Goal: Book appointment/travel/reservation

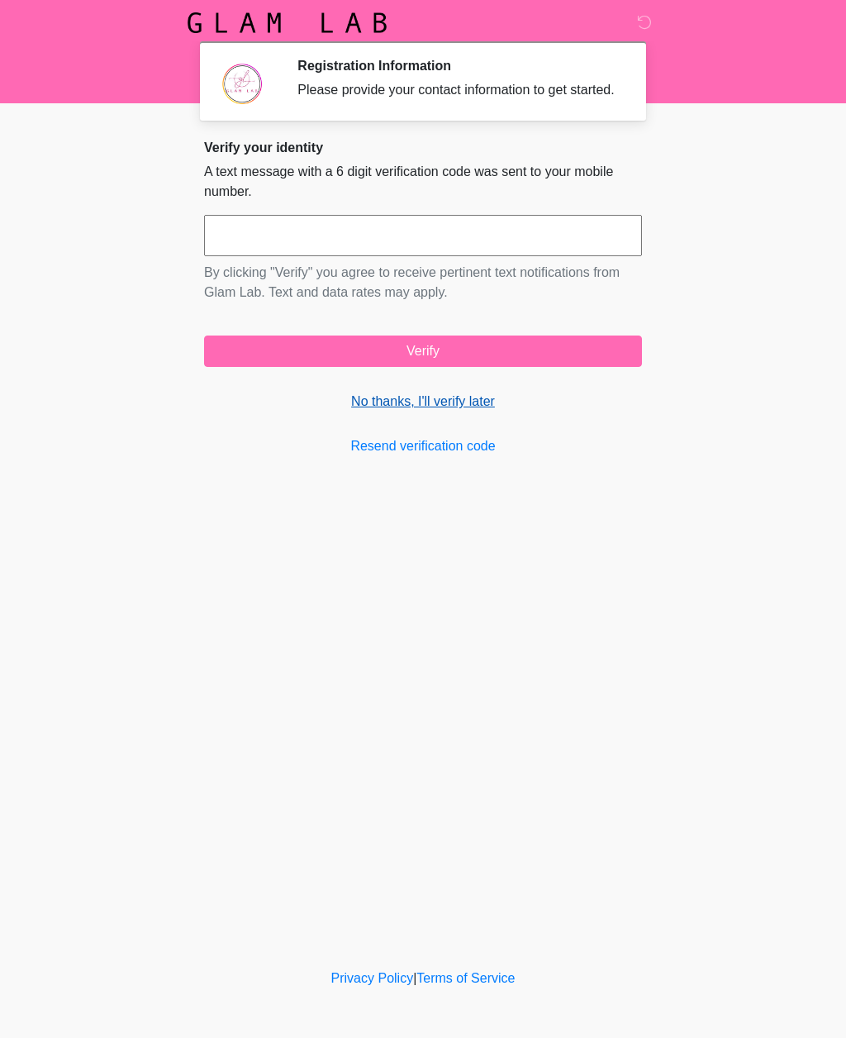
click at [402, 412] on link "No thanks, I'll verify later" at bounding box center [423, 402] width 438 height 20
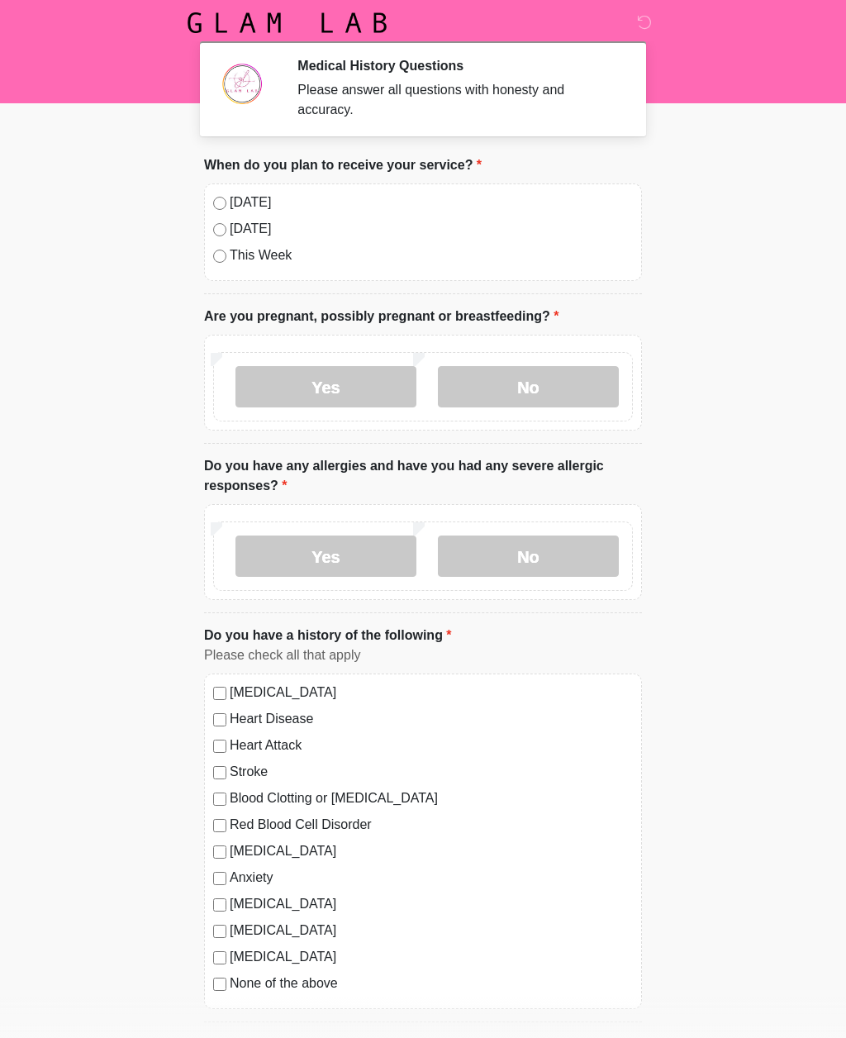
click at [231, 198] on label "[DATE]" at bounding box center [431, 203] width 403 height 20
click at [507, 388] on label "No" at bounding box center [528, 386] width 181 height 41
click at [502, 558] on label "No" at bounding box center [528, 556] width 181 height 41
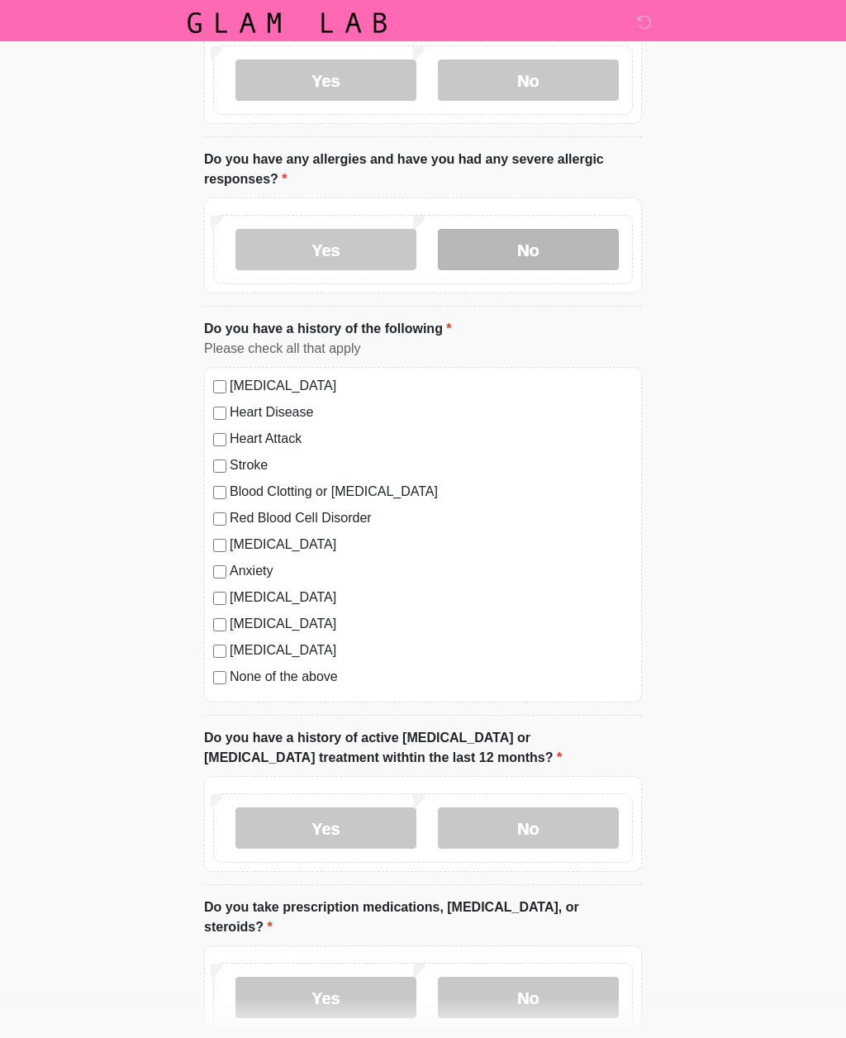
scroll to position [325, 0]
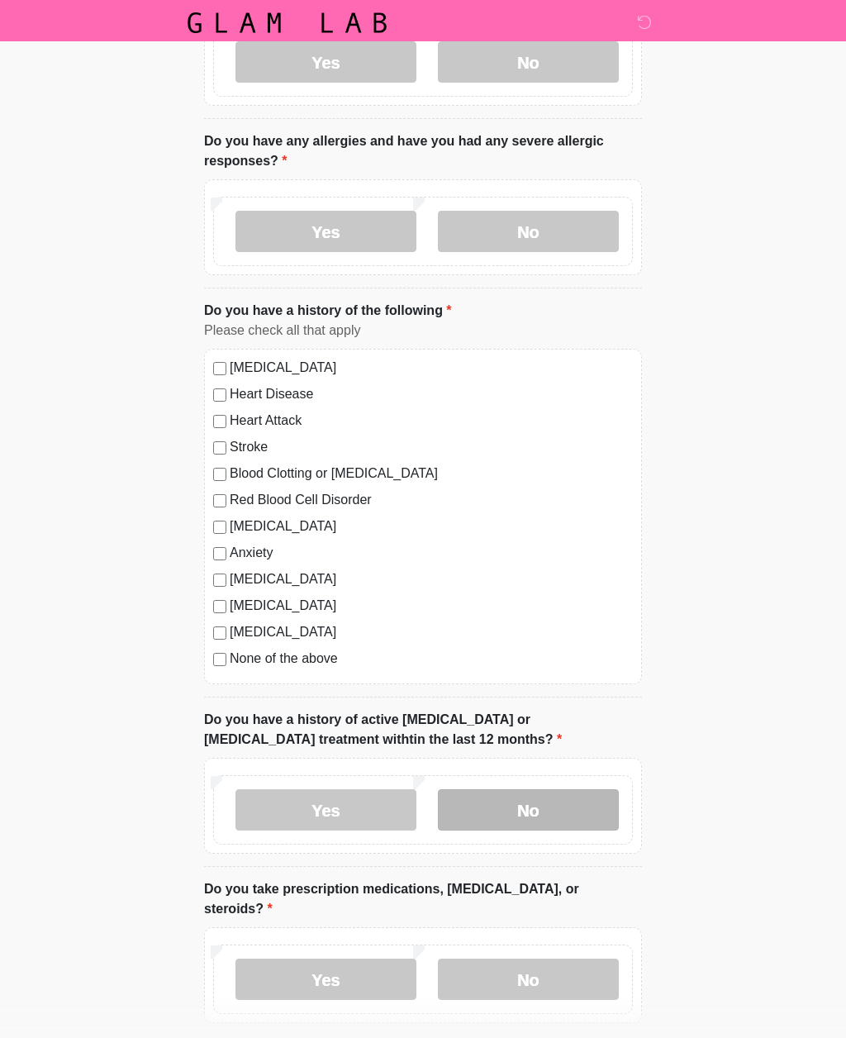
click at [512, 803] on label "No" at bounding box center [528, 809] width 181 height 41
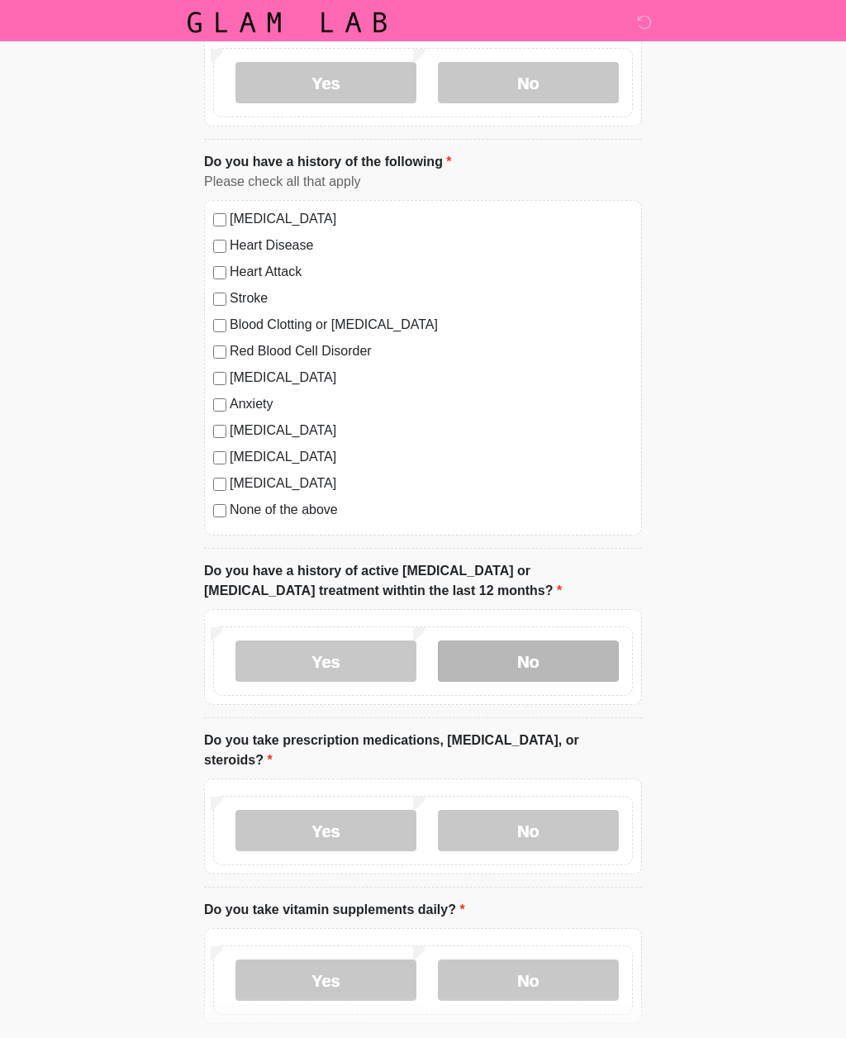
scroll to position [474, 0]
click at [512, 818] on label "No" at bounding box center [528, 830] width 181 height 41
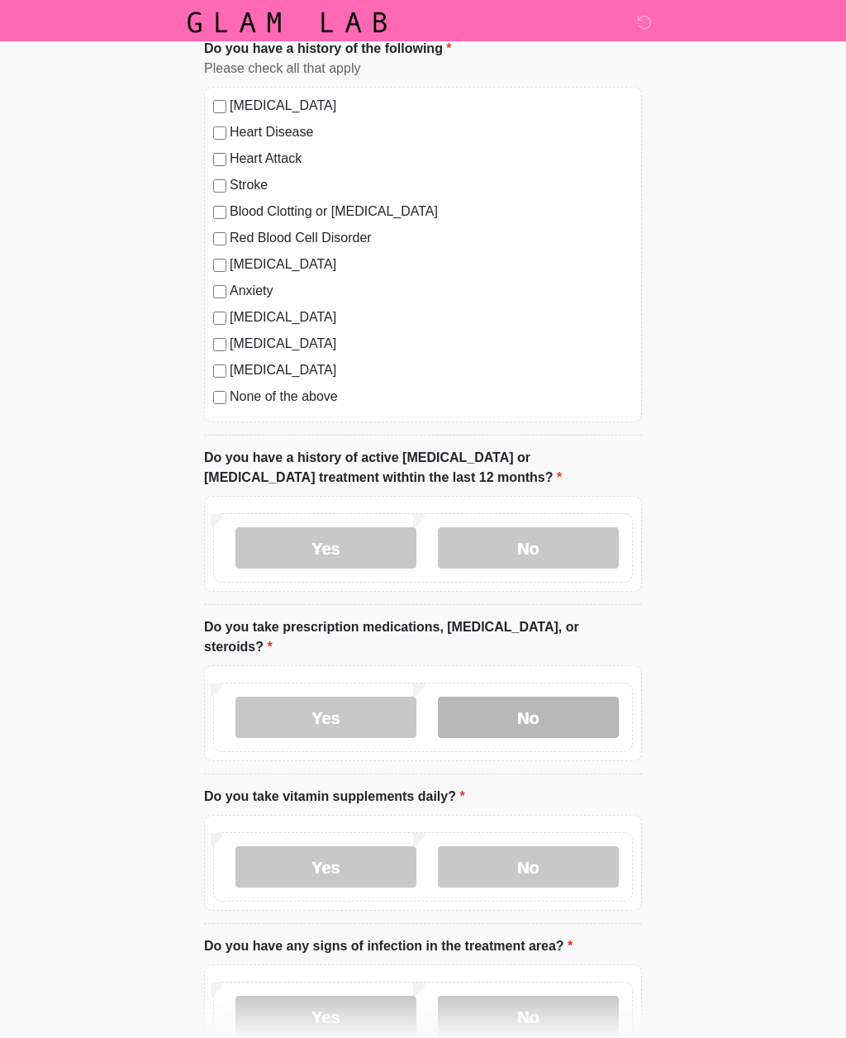
scroll to position [588, 0]
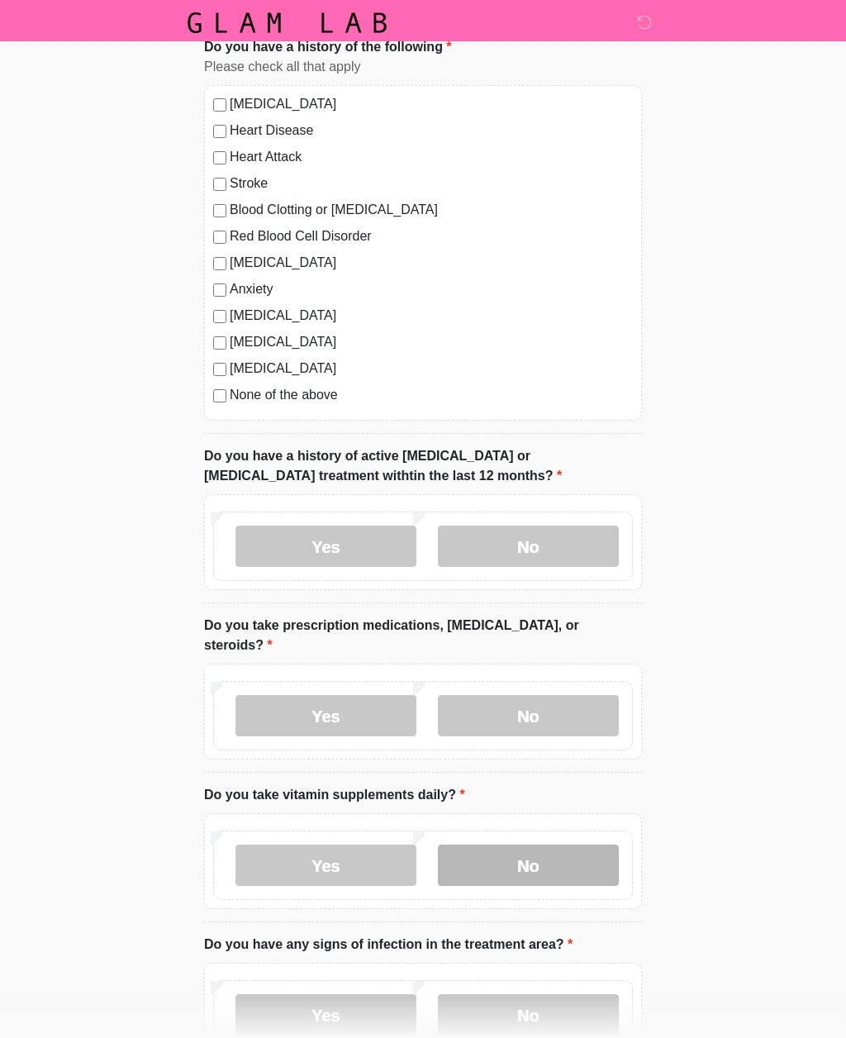
click at [516, 866] on label "No" at bounding box center [528, 865] width 181 height 41
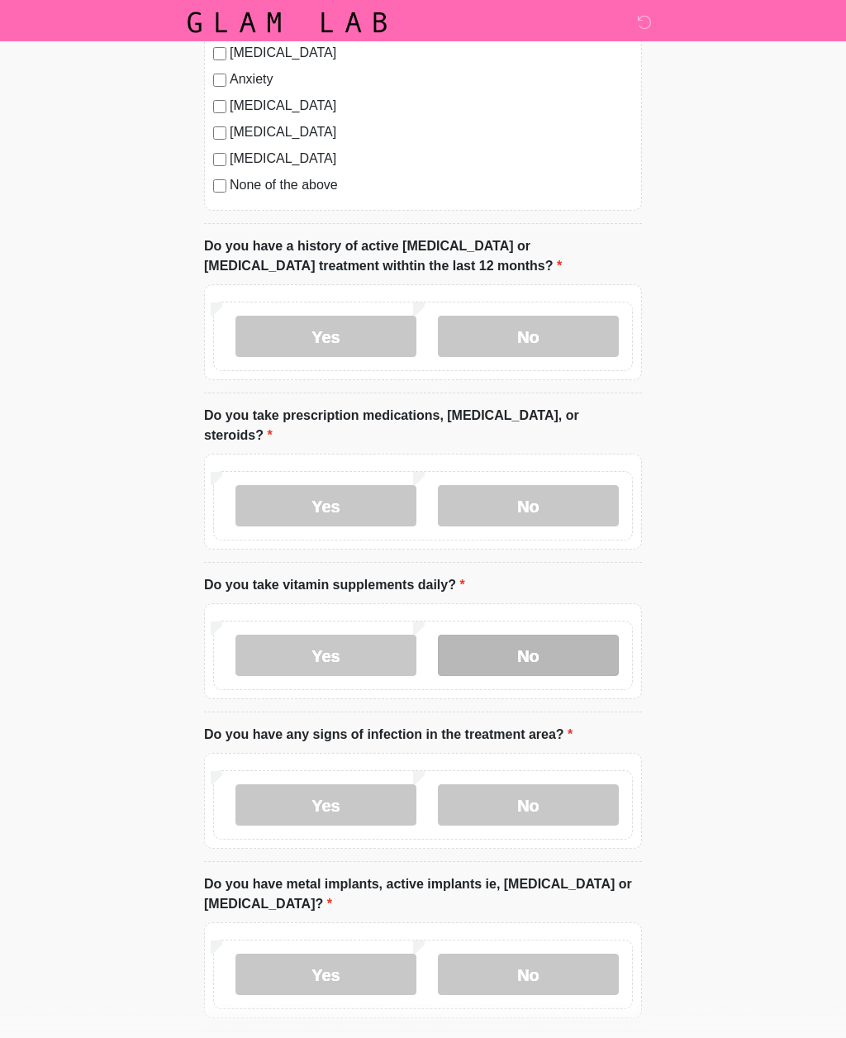
scroll to position [802, 0]
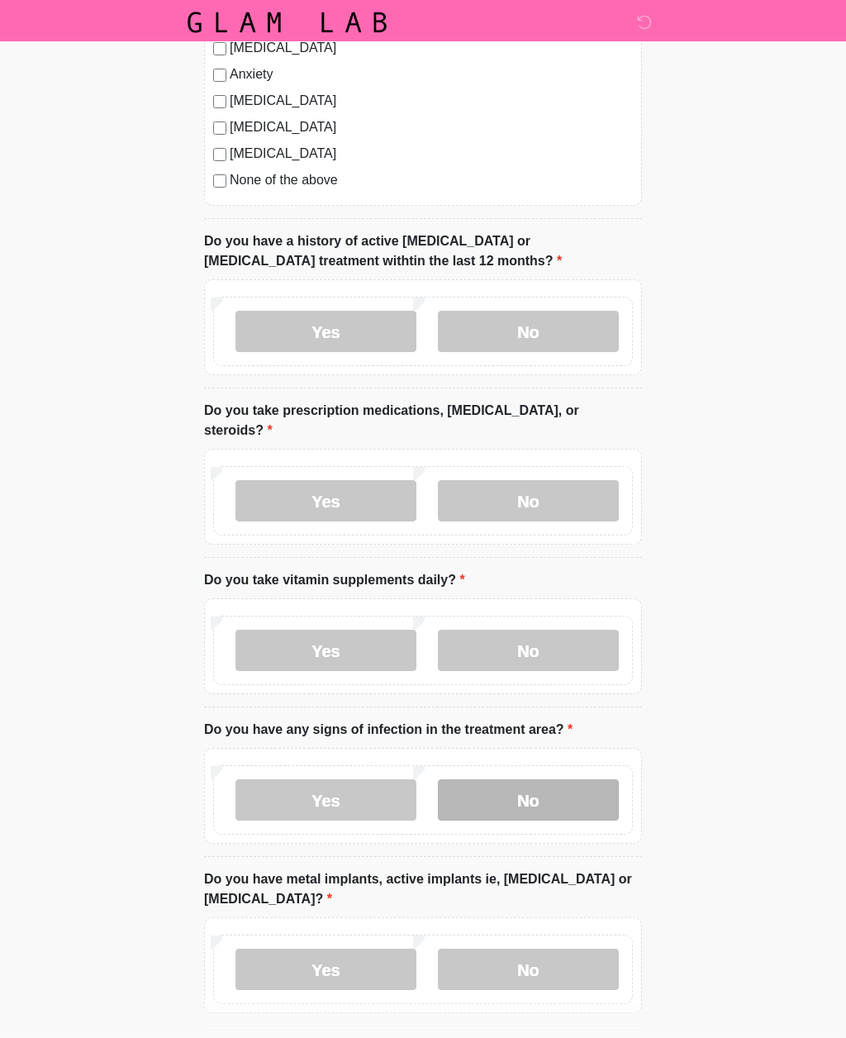
click at [501, 793] on label "No" at bounding box center [528, 800] width 181 height 41
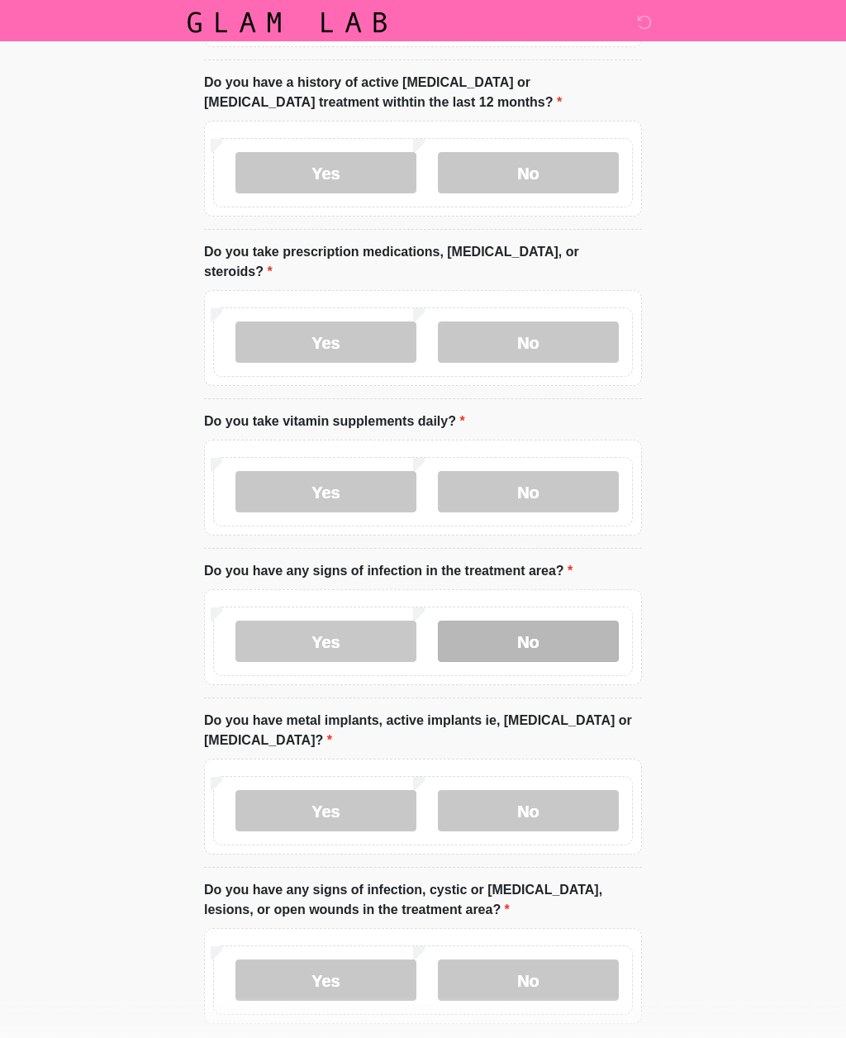
scroll to position [962, 0]
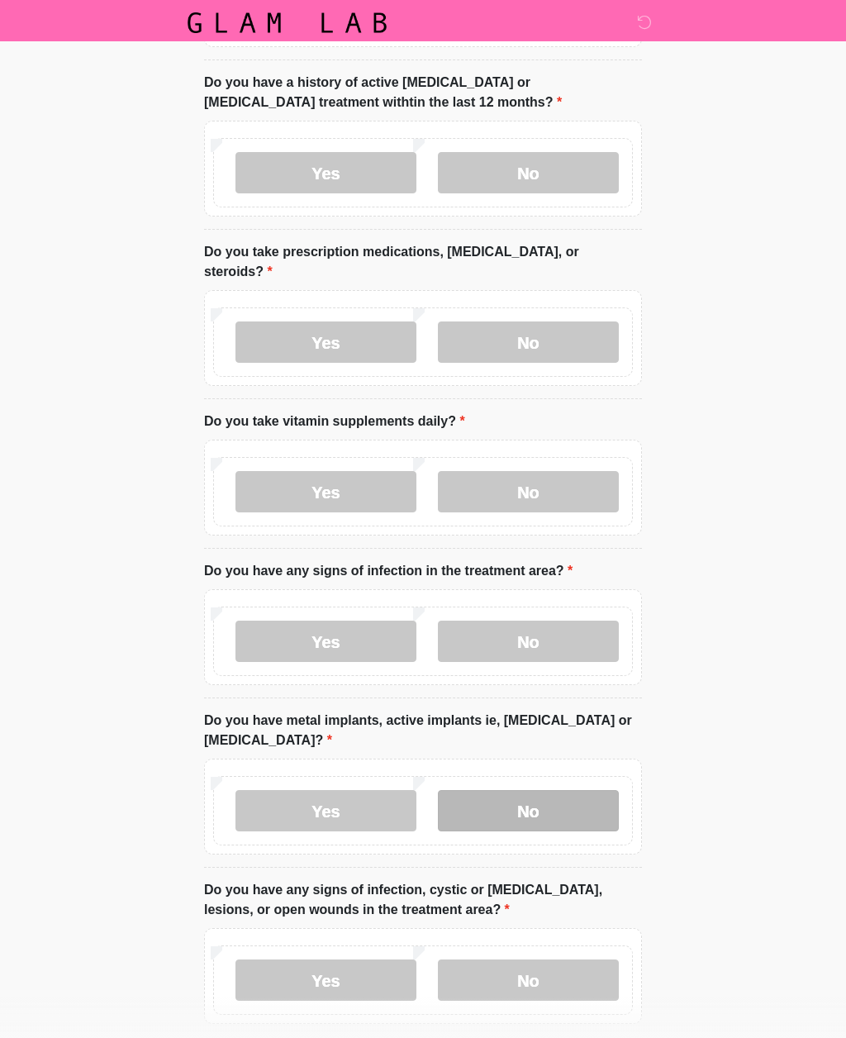
click at [491, 812] on label "No" at bounding box center [528, 810] width 181 height 41
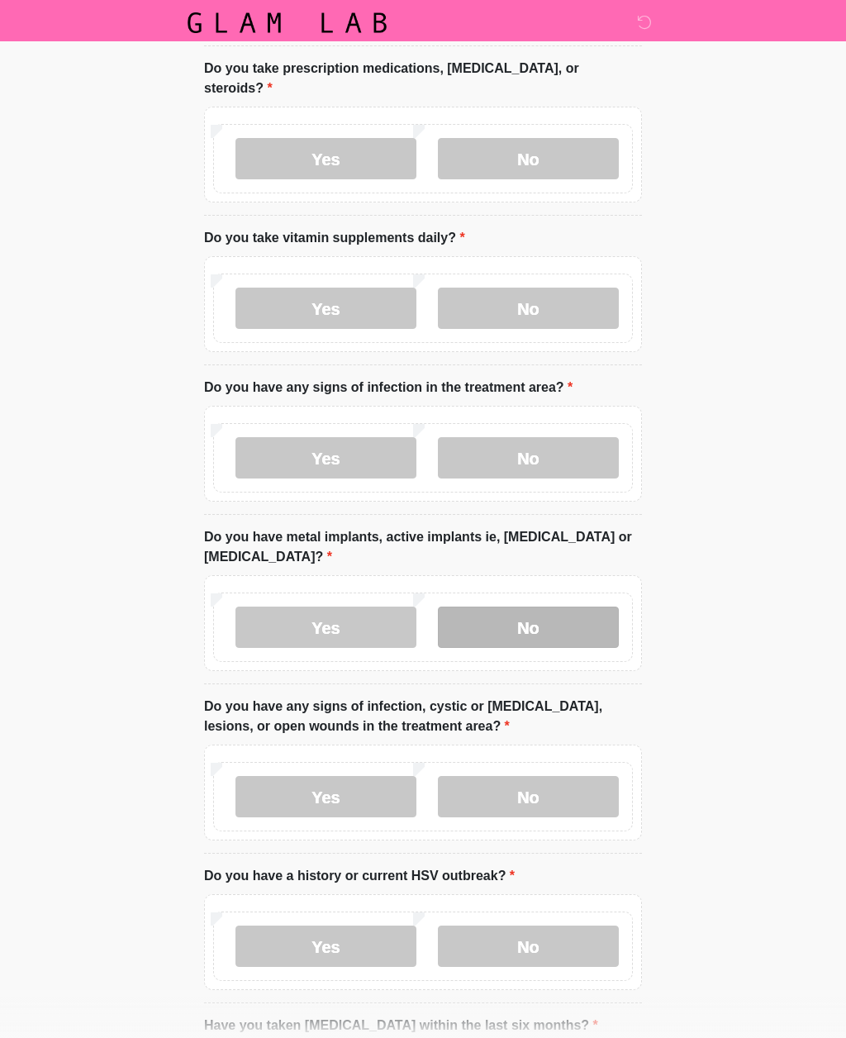
scroll to position [1148, 0]
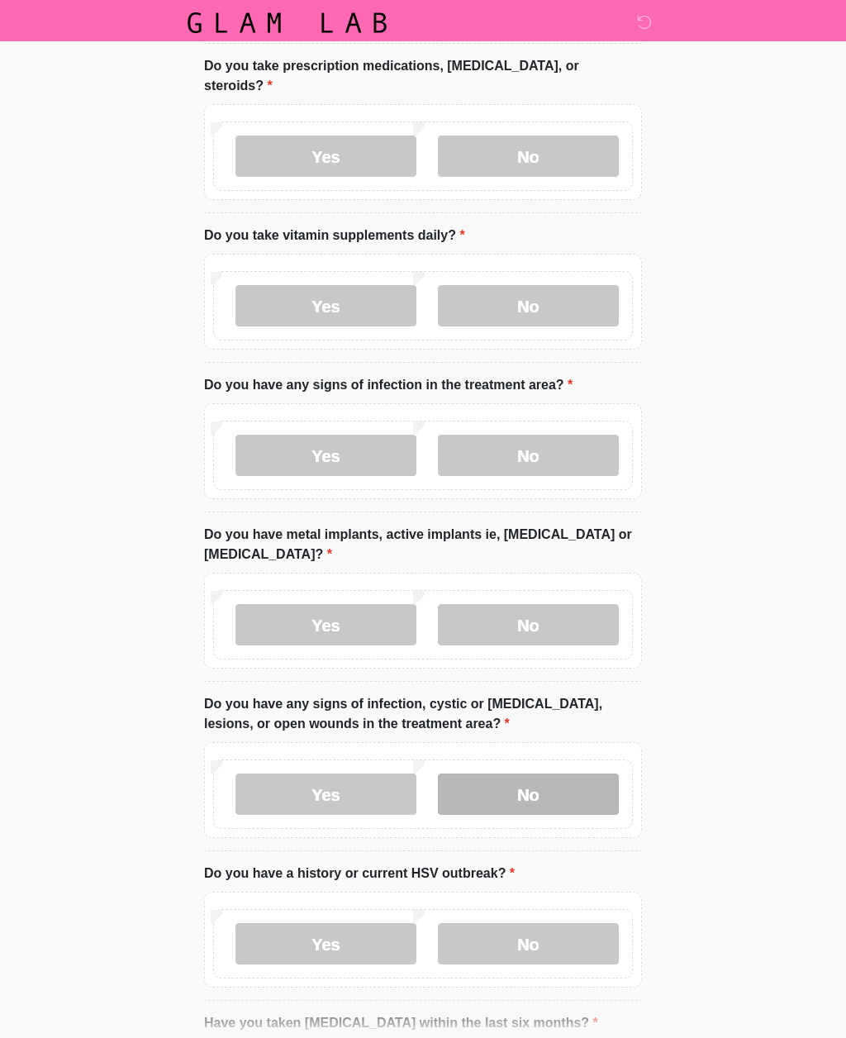
click at [499, 787] on label "No" at bounding box center [528, 794] width 181 height 41
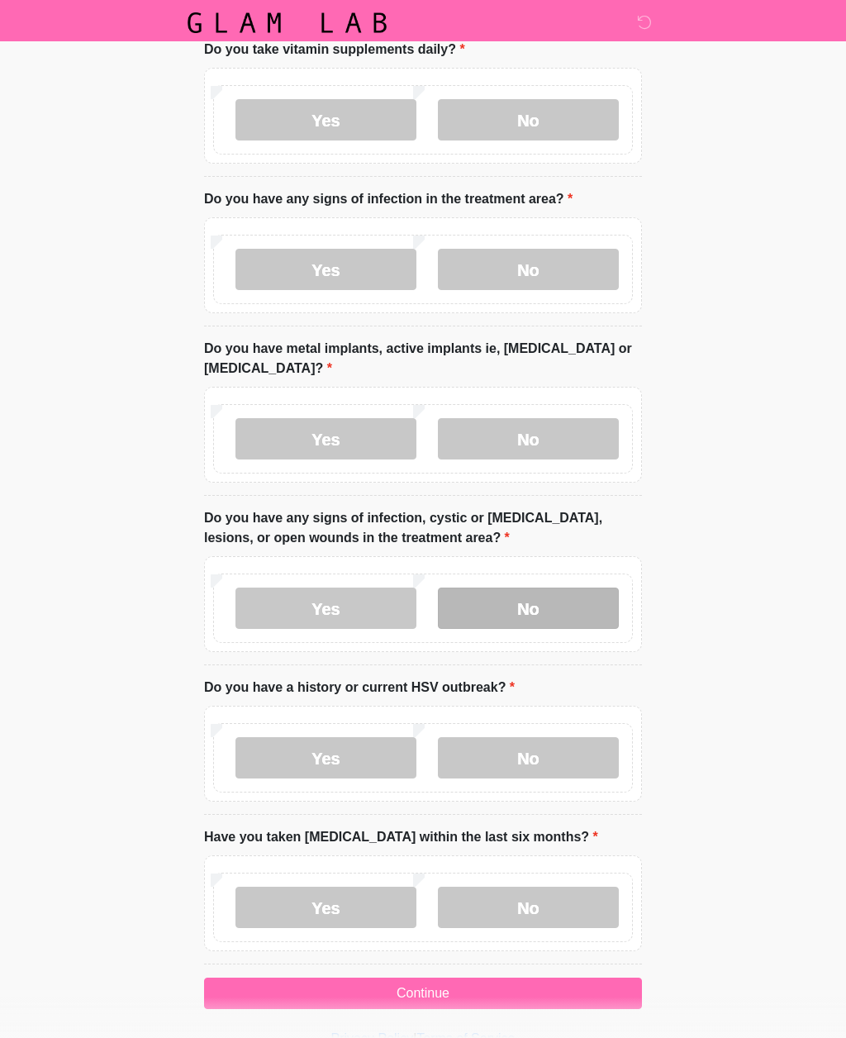
scroll to position [1335, 0]
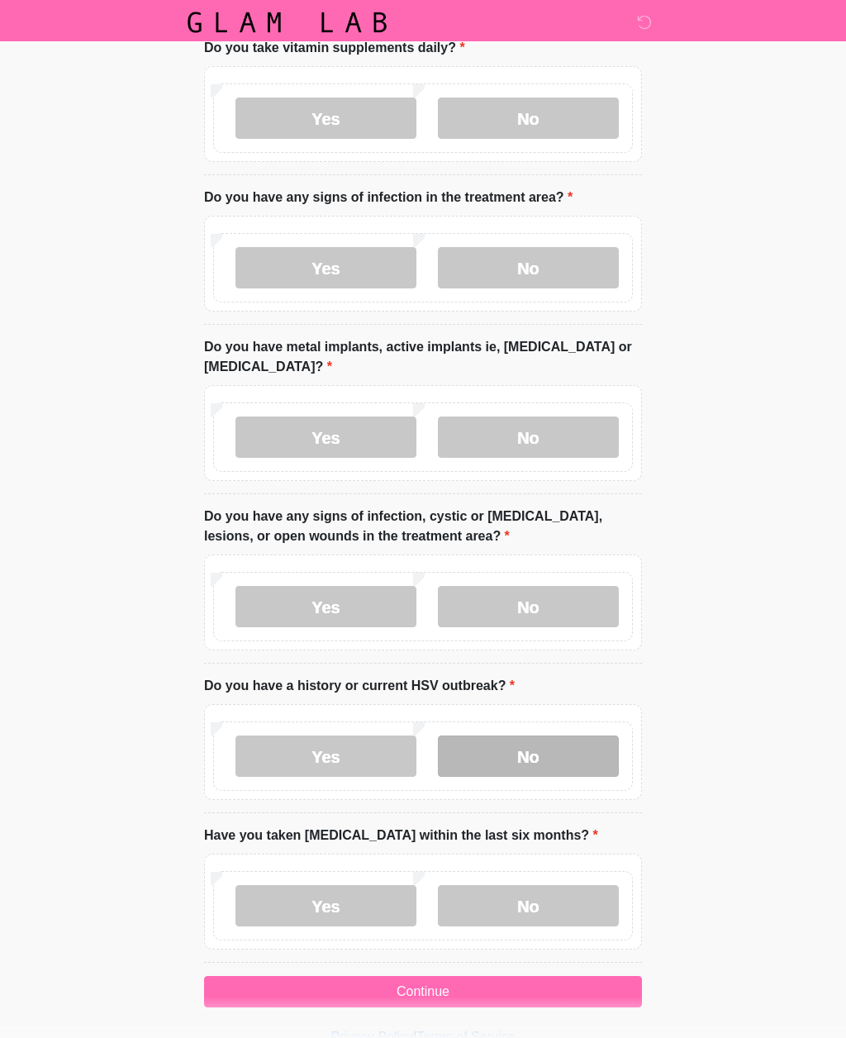
click at [502, 754] on label "No" at bounding box center [528, 756] width 181 height 41
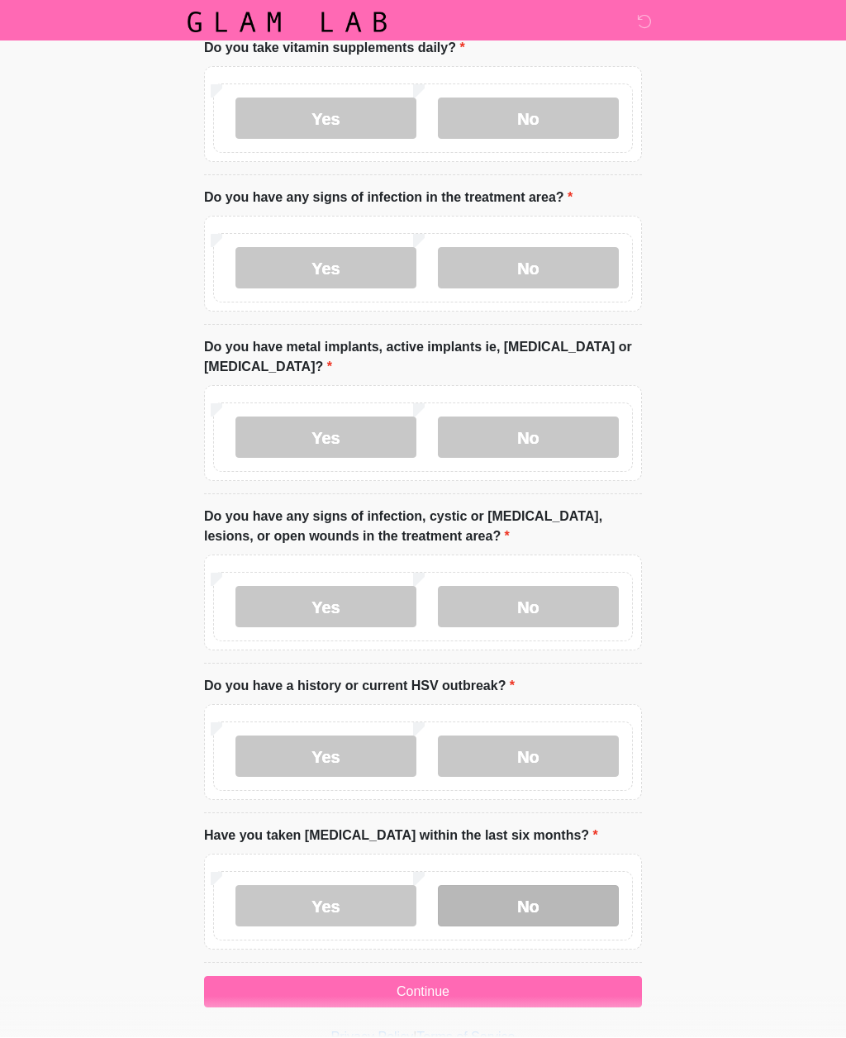
click at [514, 899] on label "No" at bounding box center [528, 906] width 181 height 41
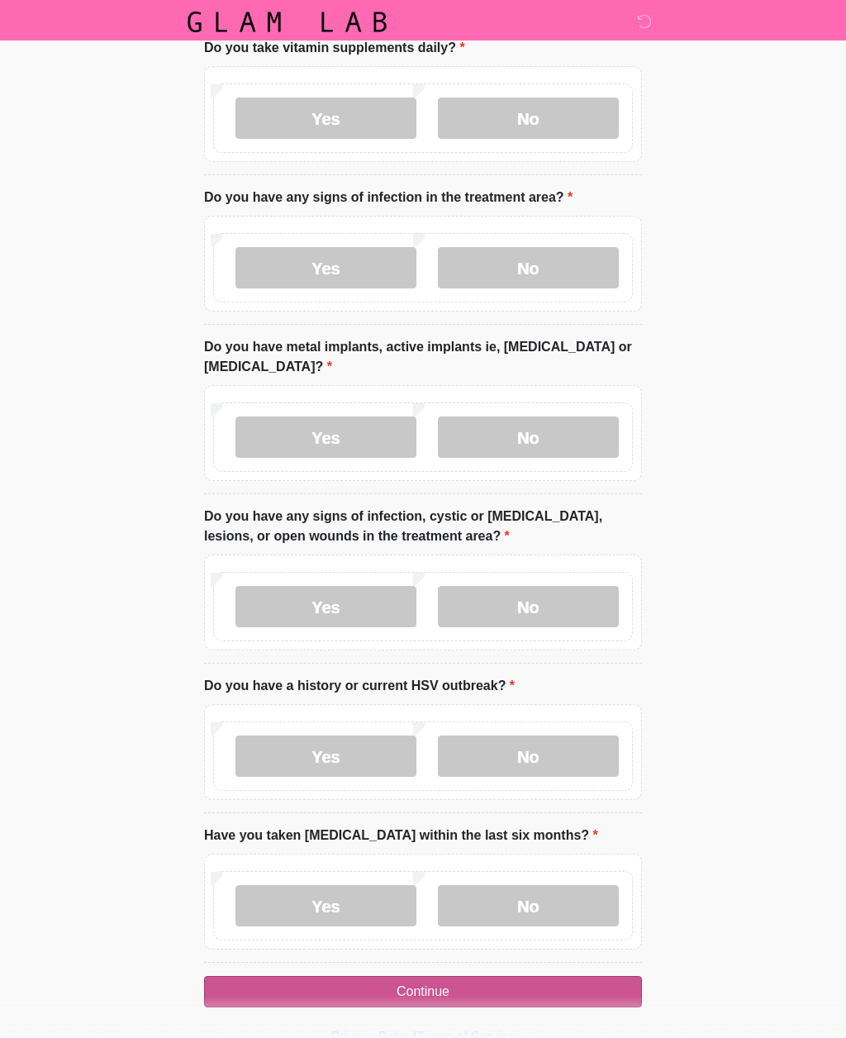
click at [410, 988] on button "Continue" at bounding box center [423, 992] width 438 height 31
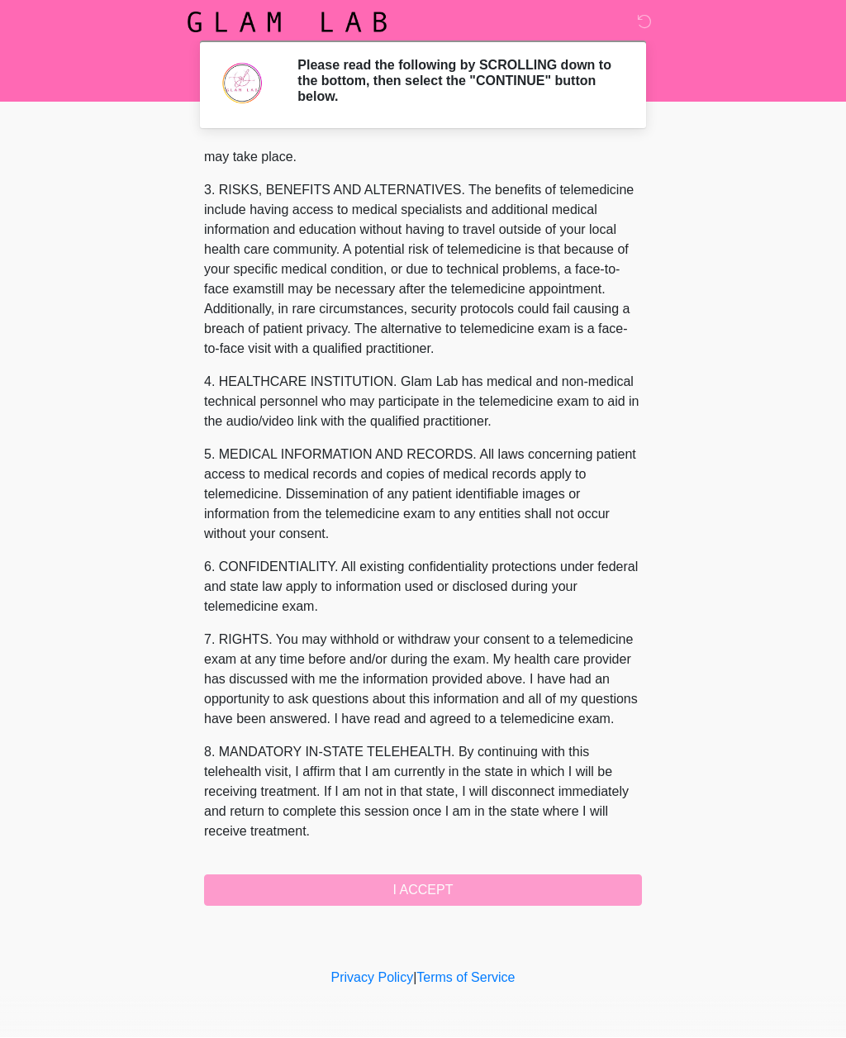
scroll to position [271, 0]
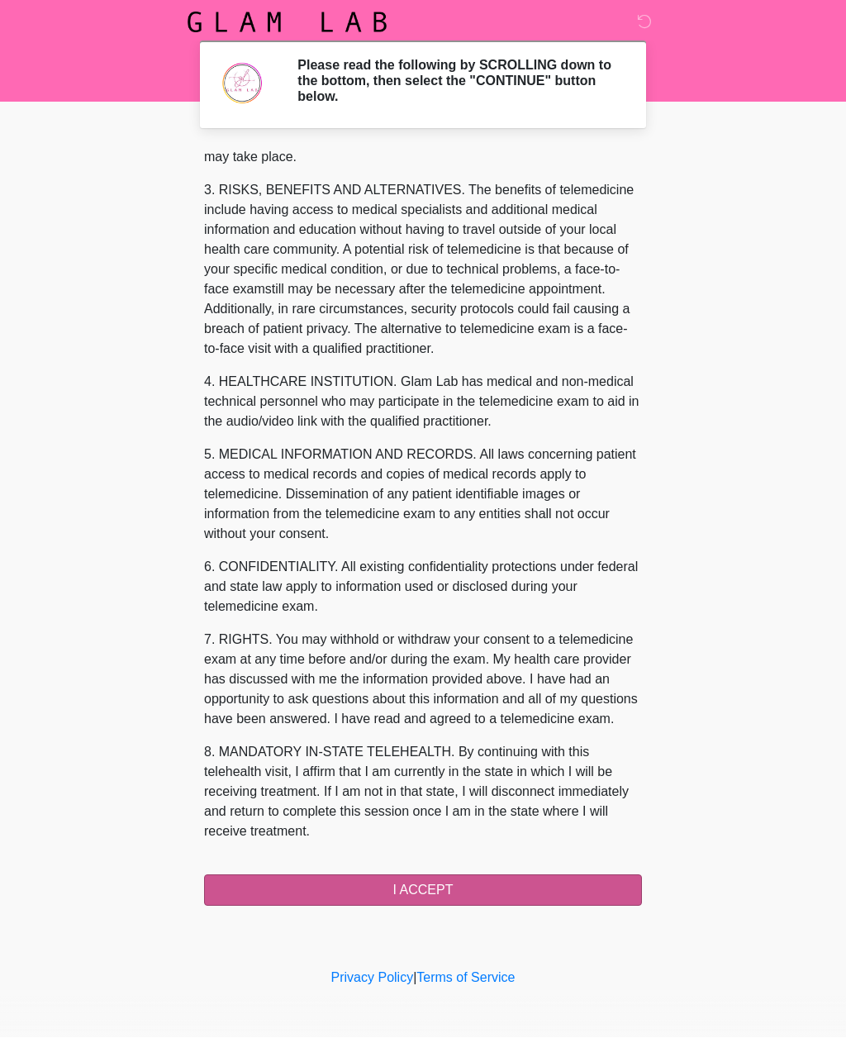
click at [307, 893] on button "I ACCEPT" at bounding box center [423, 890] width 438 height 31
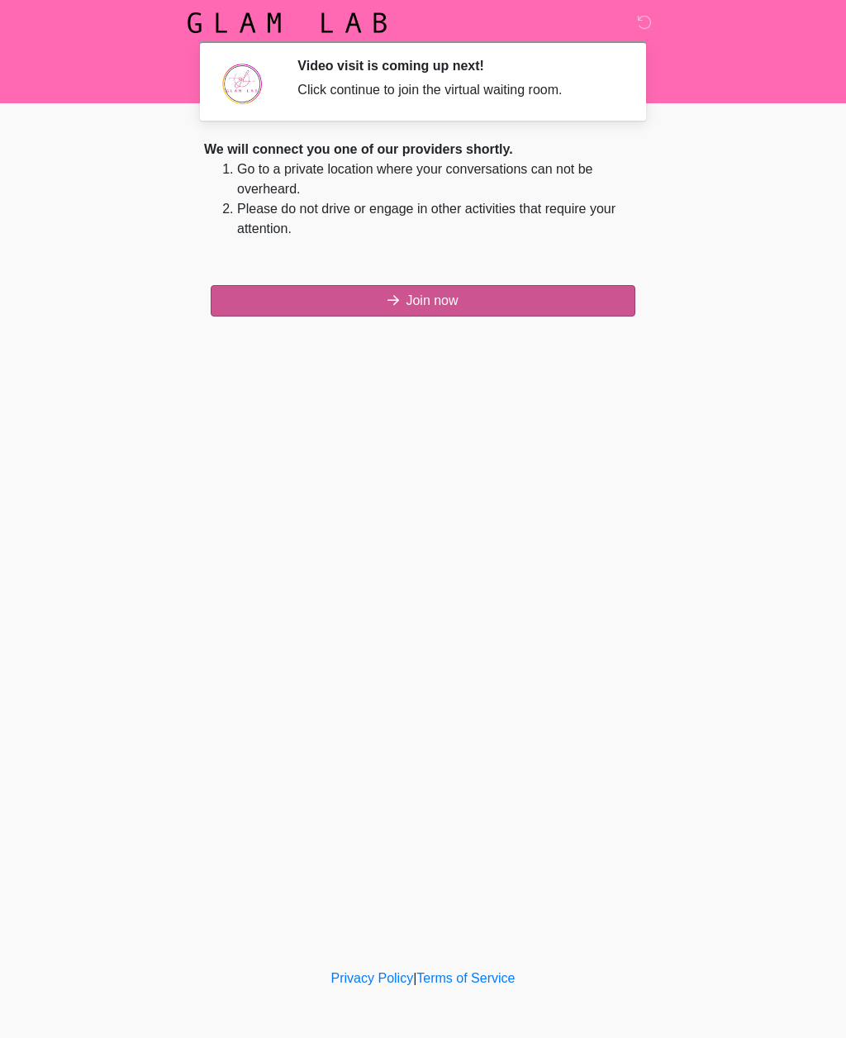
click at [260, 300] on button "Join now" at bounding box center [423, 300] width 425 height 31
